Goal: Task Accomplishment & Management: Manage account settings

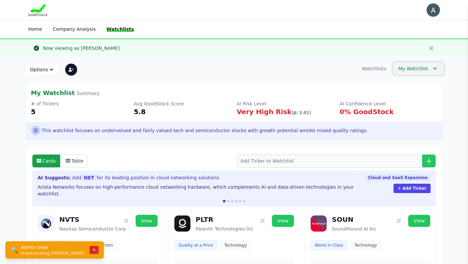
click at [428, 69] on button "My Watchlist" at bounding box center [418, 68] width 51 height 13
click at [450, 49] on div "Now viewing as [PERSON_NAME] Dismiss" at bounding box center [234, 47] width 468 height 19
click at [428, 8] on img "button" at bounding box center [433, 9] width 13 height 13
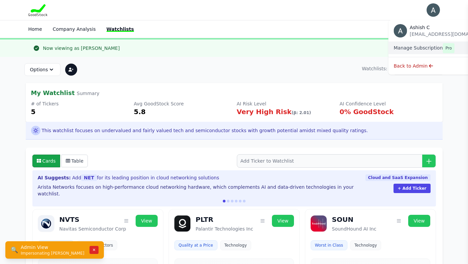
click at [426, 47] on button "Manage Subscription Pro" at bounding box center [424, 47] width 61 height 7
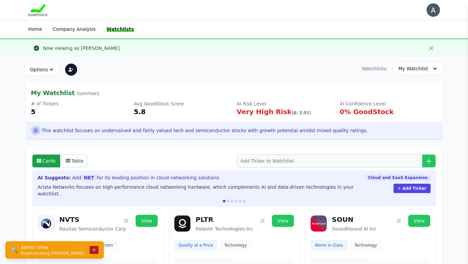
click at [90, 247] on button "✕" at bounding box center [94, 250] width 9 height 8
